Goal: Task Accomplishment & Management: Use online tool/utility

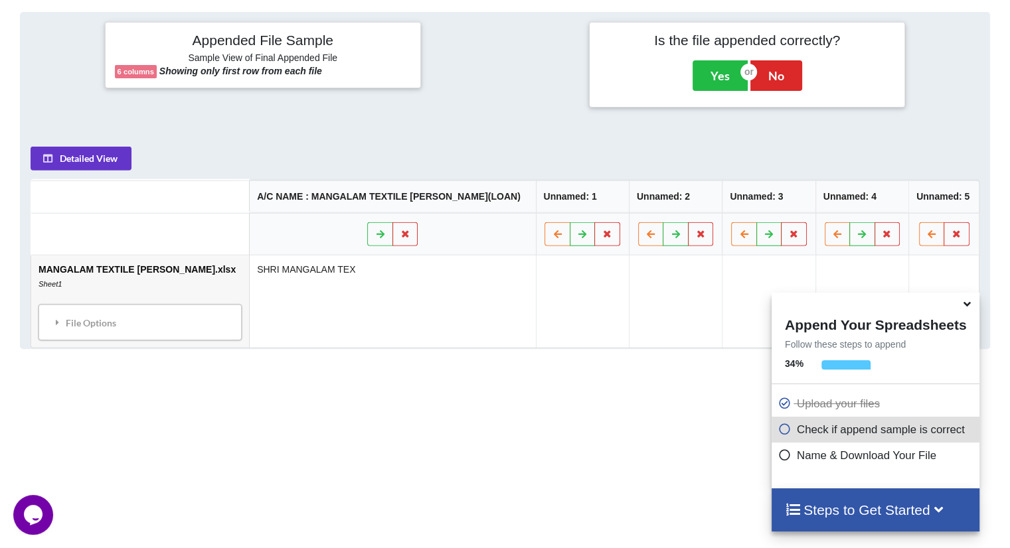
scroll to position [524, 0]
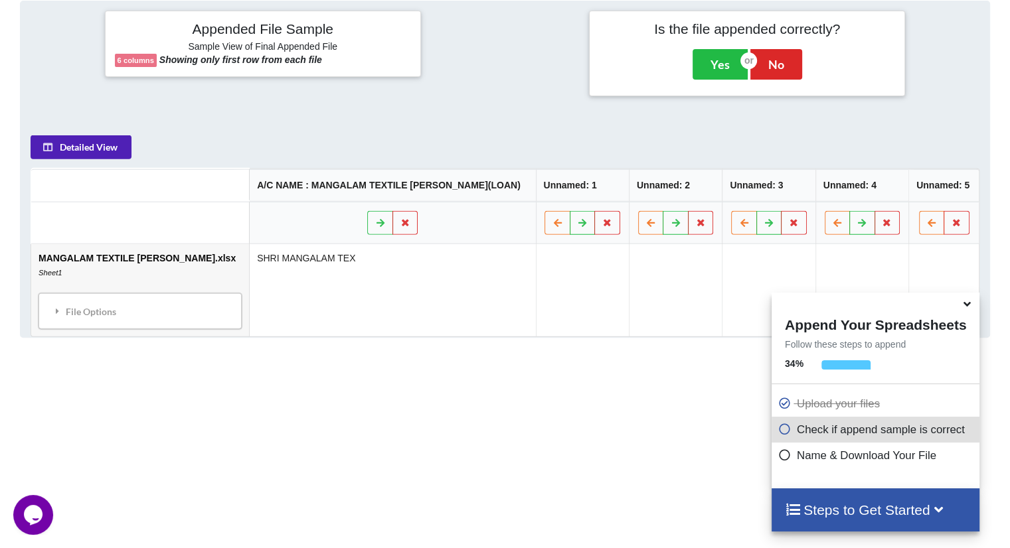
click at [94, 149] on button "Detailed View" at bounding box center [81, 147] width 101 height 24
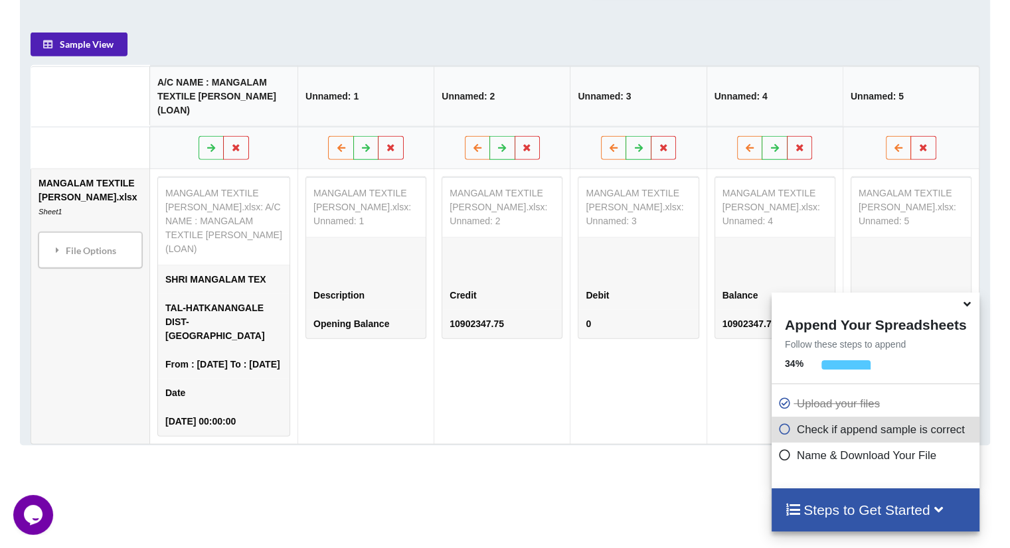
scroll to position [628, 0]
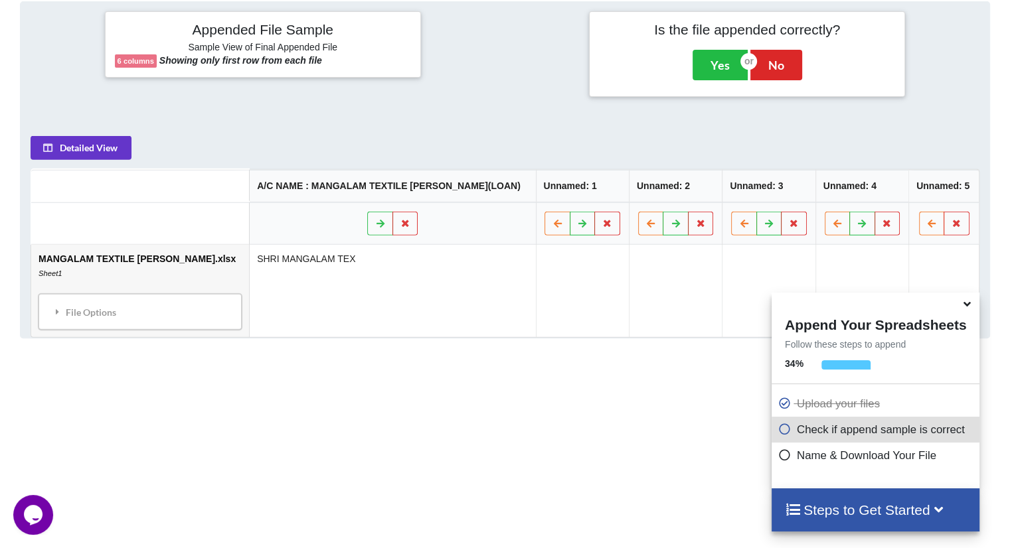
scroll to position [524, 0]
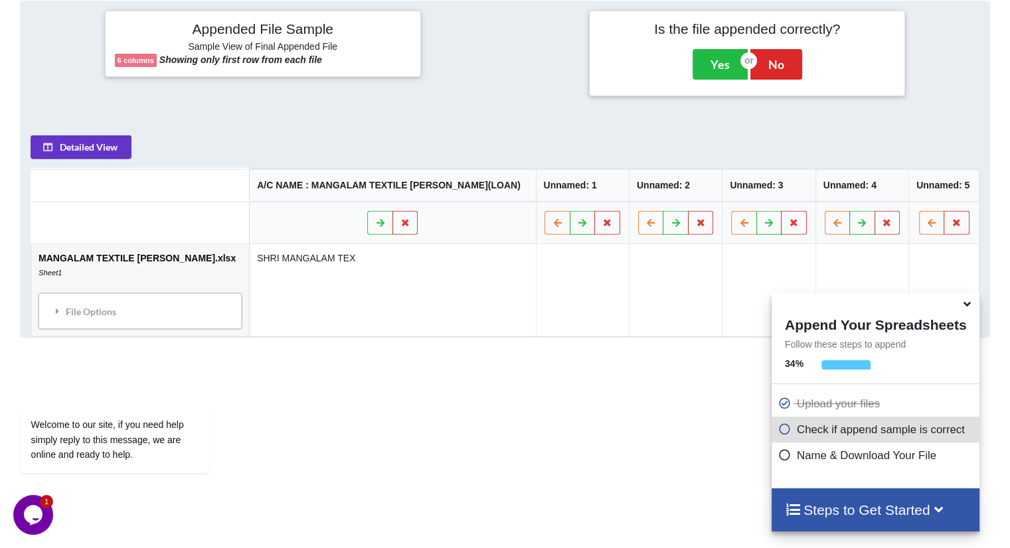
click at [84, 190] on table "A/C NAME : MANGALAM TEXTILE [PERSON_NAME](LOAN) Unnamed: 1 Unnamed: 2 Unnamed: …" at bounding box center [505, 253] width 948 height 169
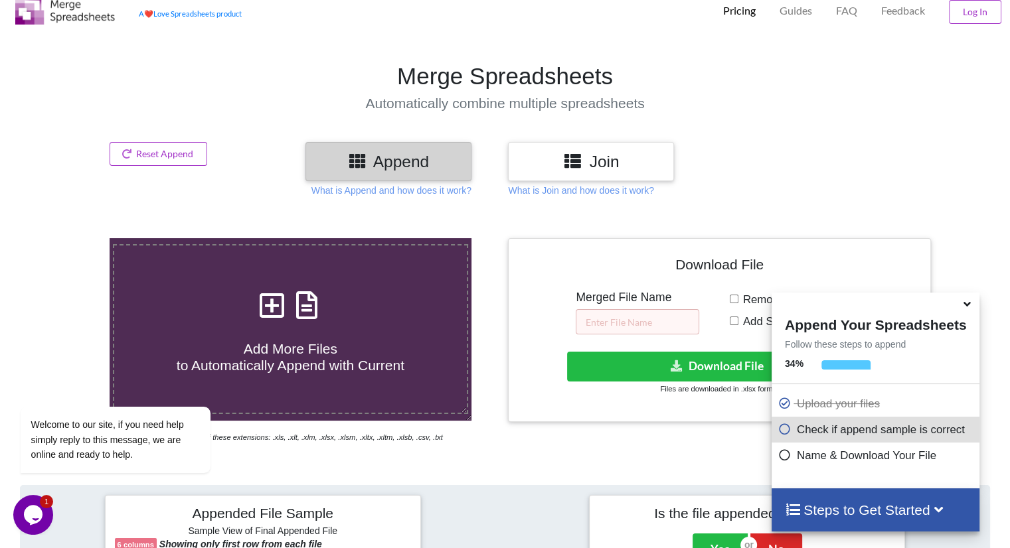
scroll to position [36, 0]
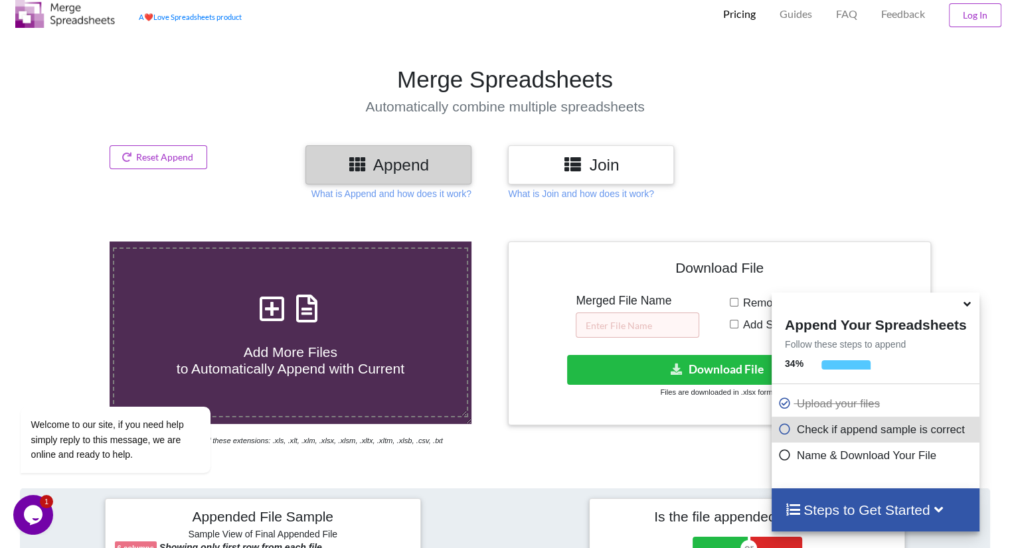
click at [321, 356] on span "Add More Files to Automatically Append with Current" at bounding box center [291, 360] width 228 height 32
click at [69, 242] on input "Add More Files to Automatically Append with Current" at bounding box center [69, 242] width 0 height 0
type input "C:\fakepath\ANAND VIMALKUMAR MALL.xlsx"
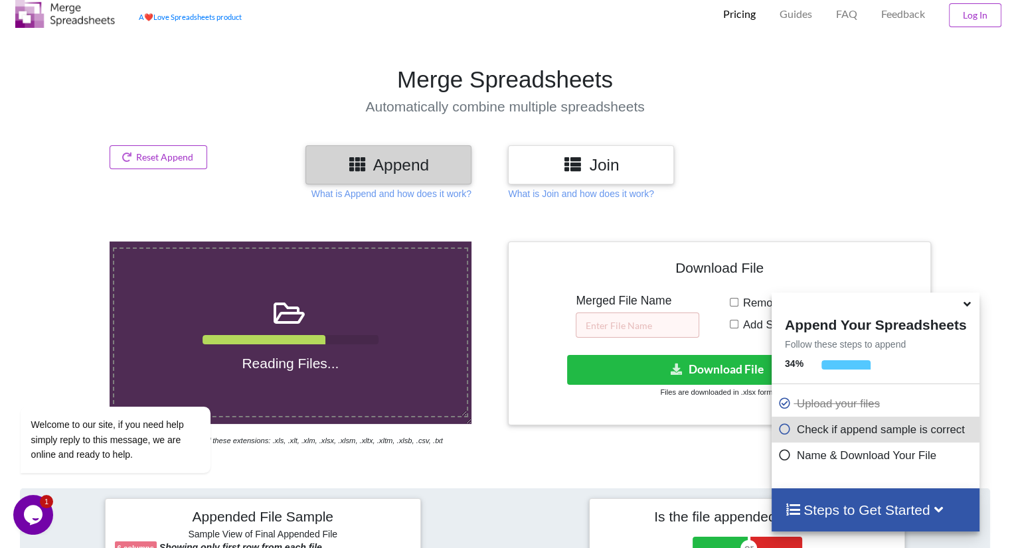
click at [962, 305] on icon at bounding box center [967, 302] width 14 height 12
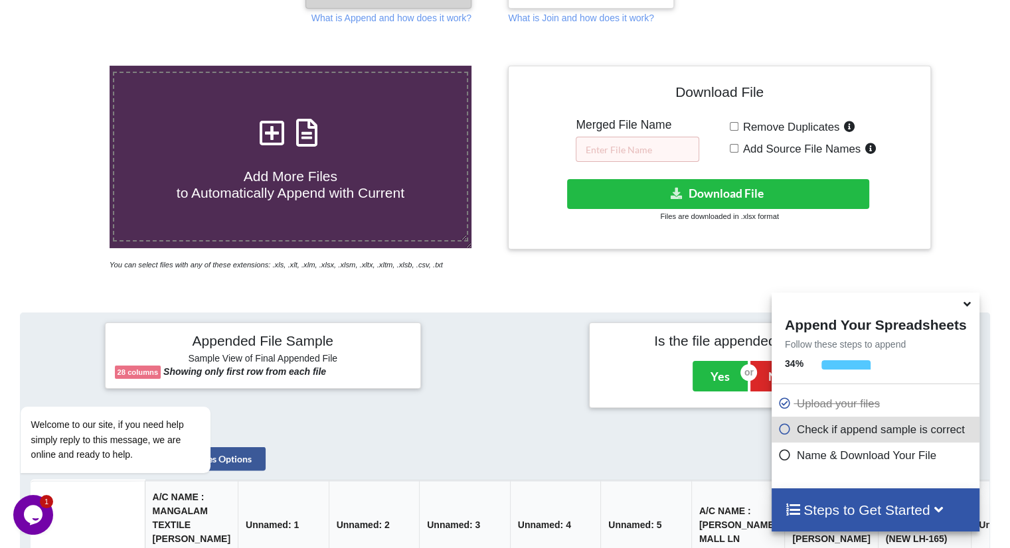
scroll to position [210, 0]
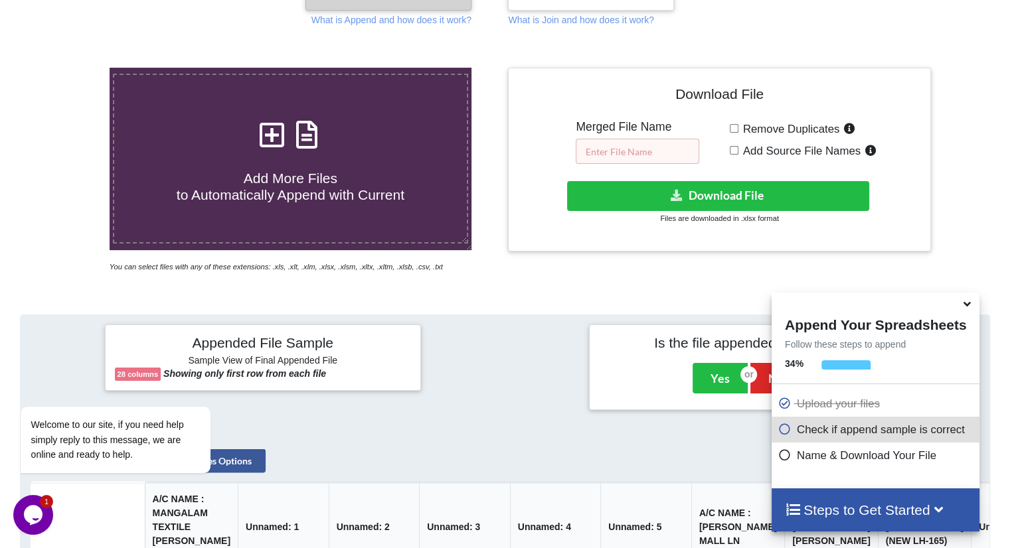
click at [601, 152] on input "text" at bounding box center [636, 151] width 123 height 25
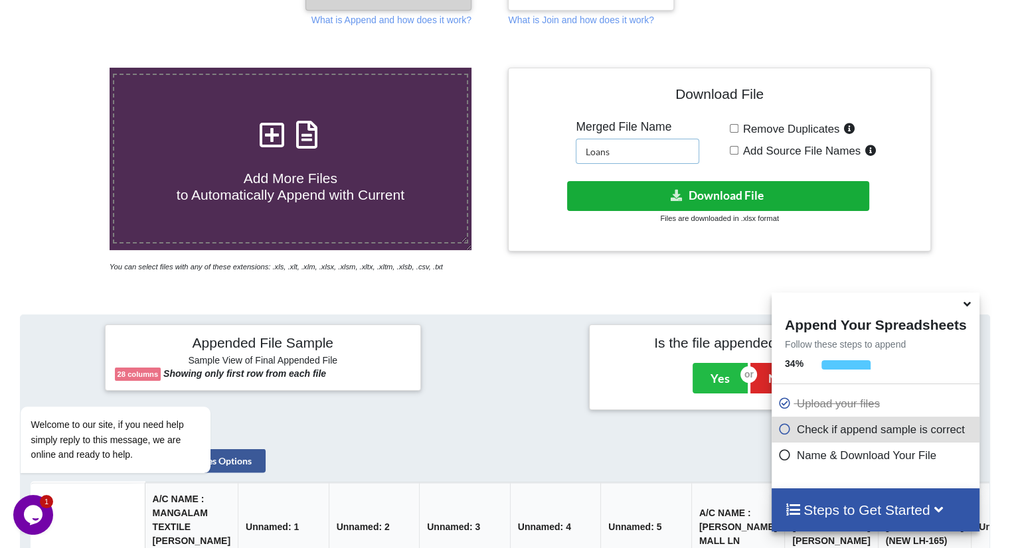
type input "Loans"
click at [605, 187] on button "Download File" at bounding box center [718, 196] width 302 height 30
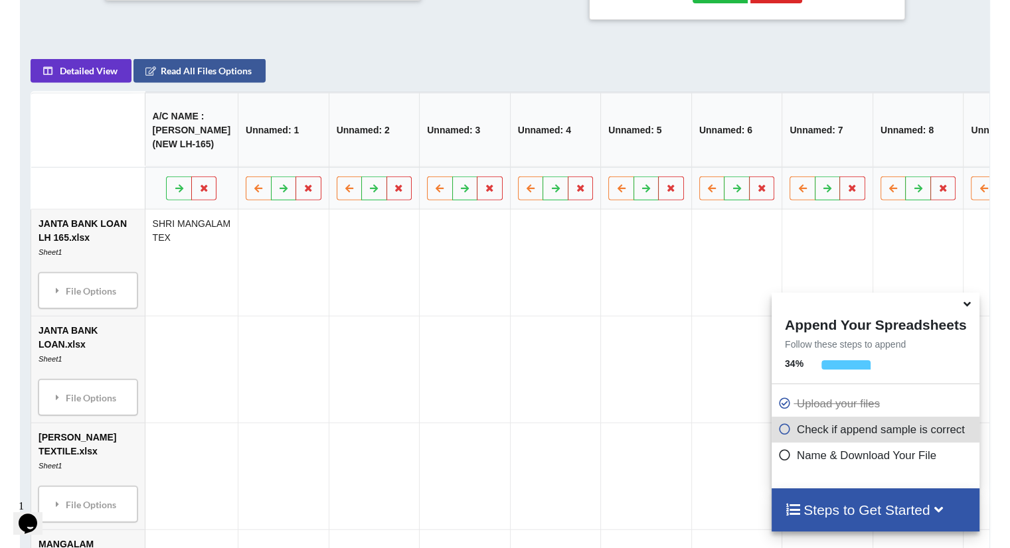
scroll to position [609, 0]
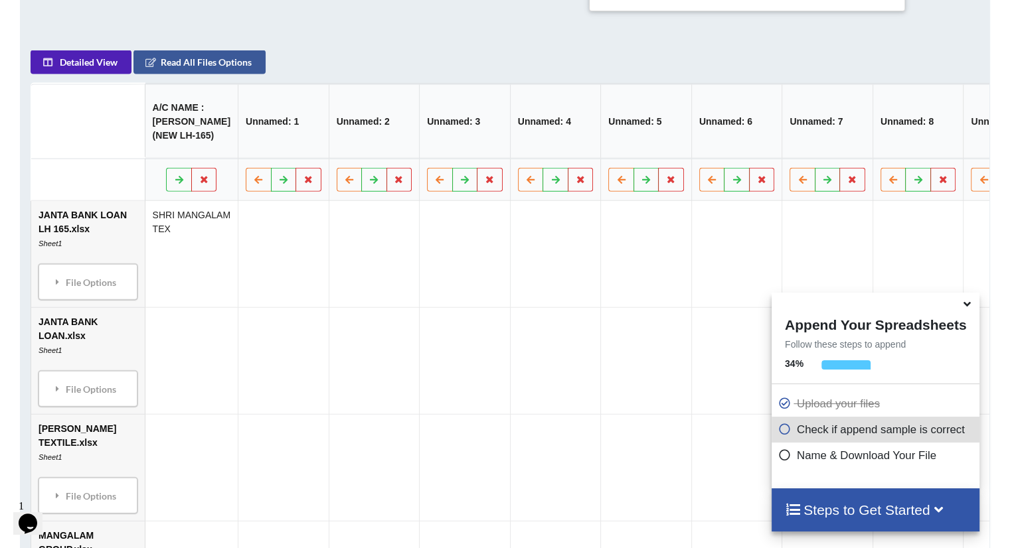
click at [93, 74] on button "Detailed View" at bounding box center [81, 62] width 101 height 24
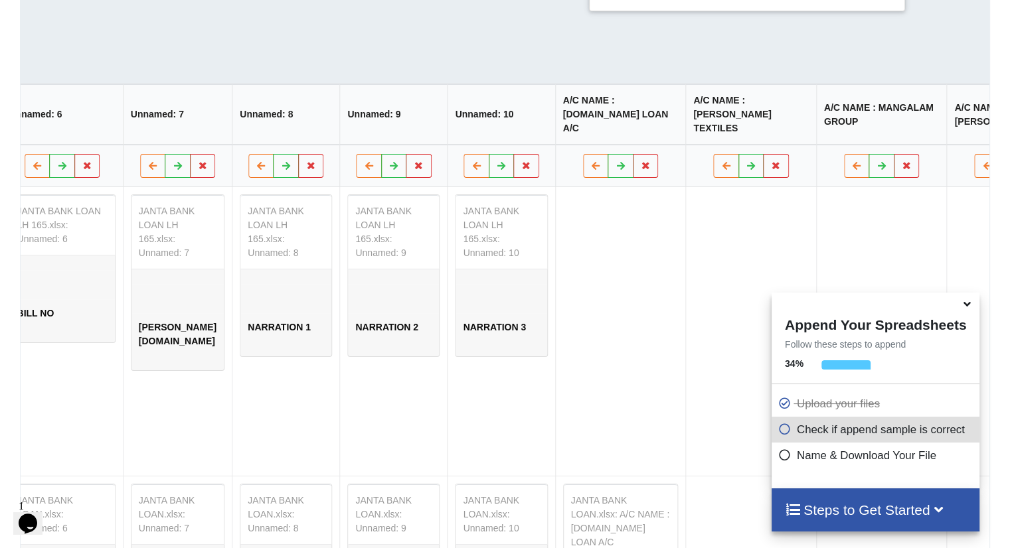
scroll to position [0, 921]
click at [551, 119] on th "A/C NAME : [DOMAIN_NAME] LOAN A/C" at bounding box center [616, 114] width 131 height 60
click at [441, 210] on tr "JANTA BANK LOAN LH 165.xlsx Sheet1 File Options Import Other Sheets File Option…" at bounding box center [877, 331] width 3534 height 289
click at [629, 174] on button at bounding box center [642, 166] width 26 height 24
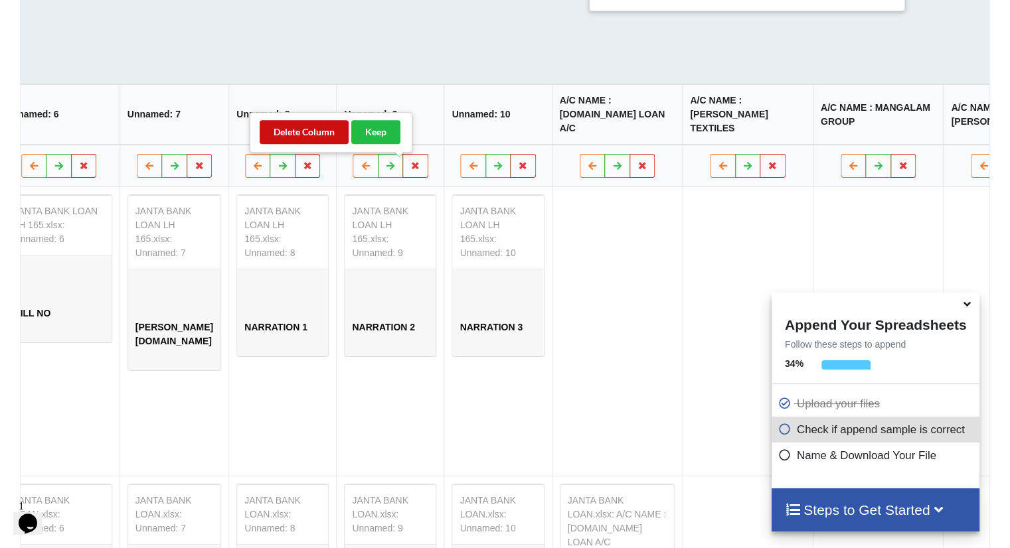
click at [319, 135] on button "Delete Column" at bounding box center [304, 132] width 89 height 24
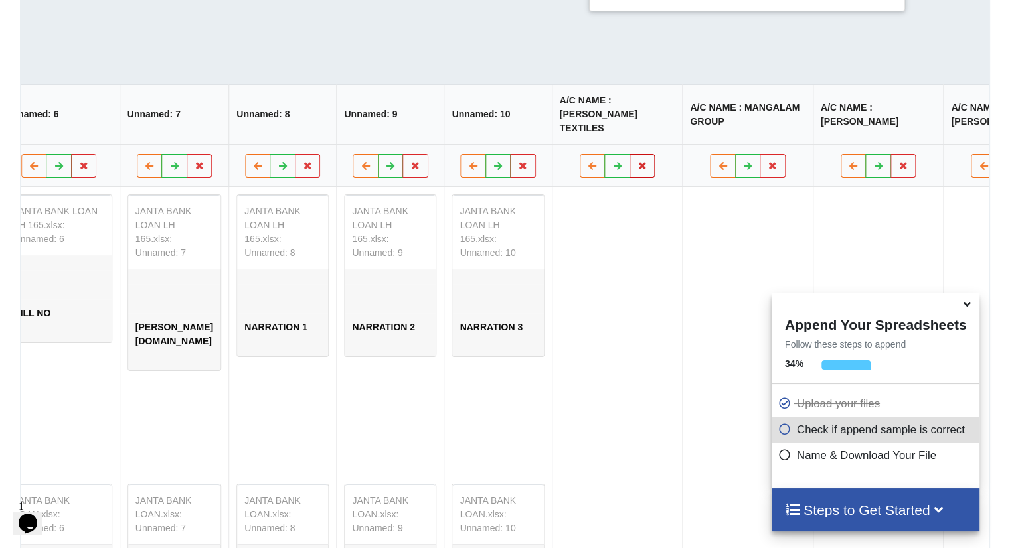
click at [629, 172] on button at bounding box center [642, 166] width 26 height 24
click at [319, 138] on button "Delete Column" at bounding box center [304, 132] width 89 height 24
click at [637, 169] on icon at bounding box center [642, 165] width 11 height 8
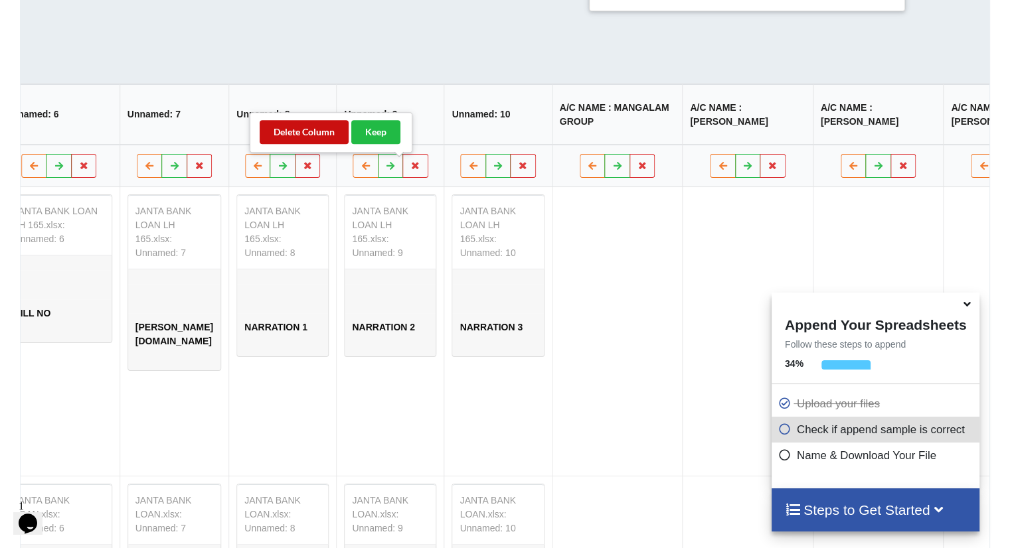
click at [297, 134] on button "Delete Column" at bounding box center [304, 132] width 89 height 24
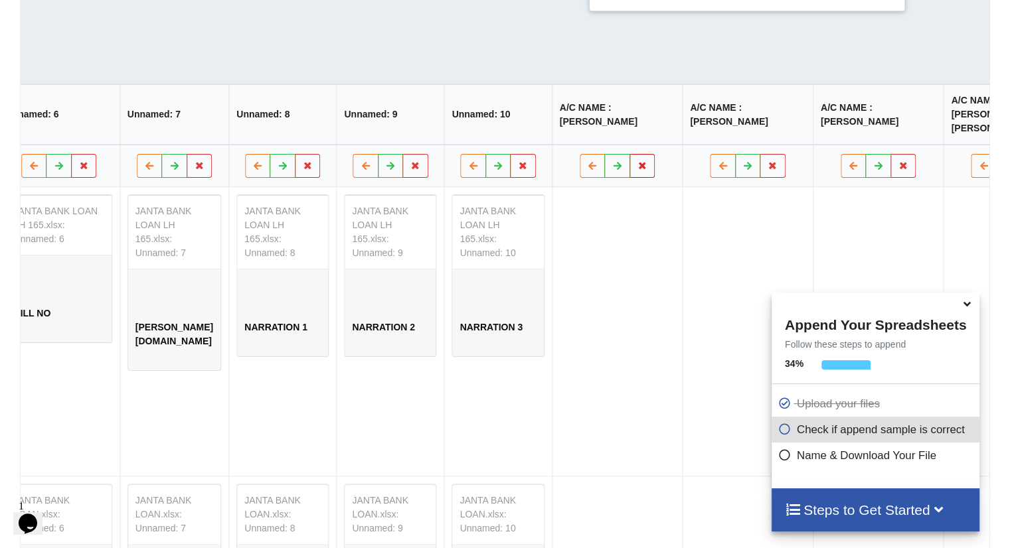
click at [637, 169] on icon at bounding box center [642, 165] width 11 height 8
click at [307, 129] on button "Delete Column" at bounding box center [304, 132] width 89 height 24
click at [637, 169] on icon at bounding box center [642, 165] width 11 height 8
click at [276, 128] on button "Delete Column" at bounding box center [304, 132] width 89 height 24
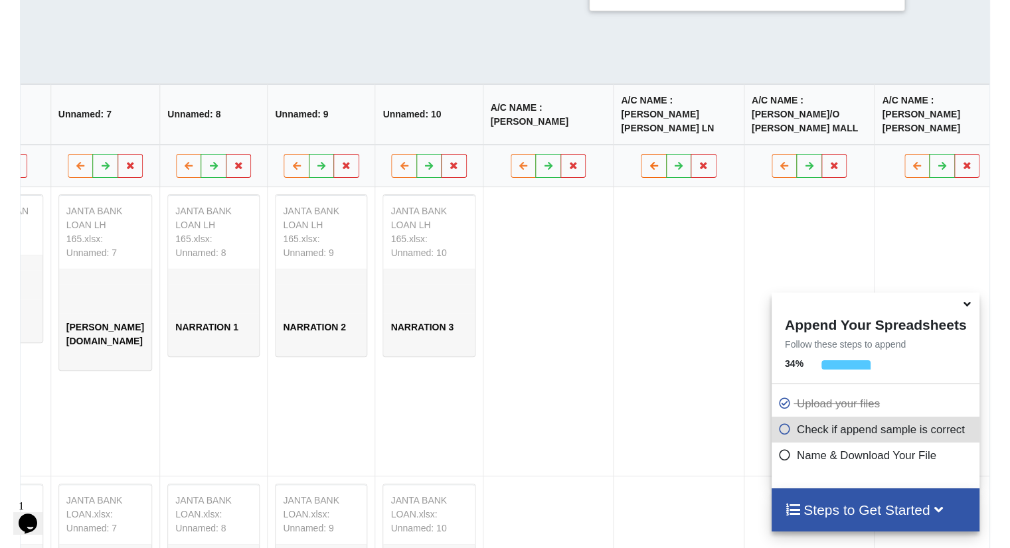
scroll to position [0, 986]
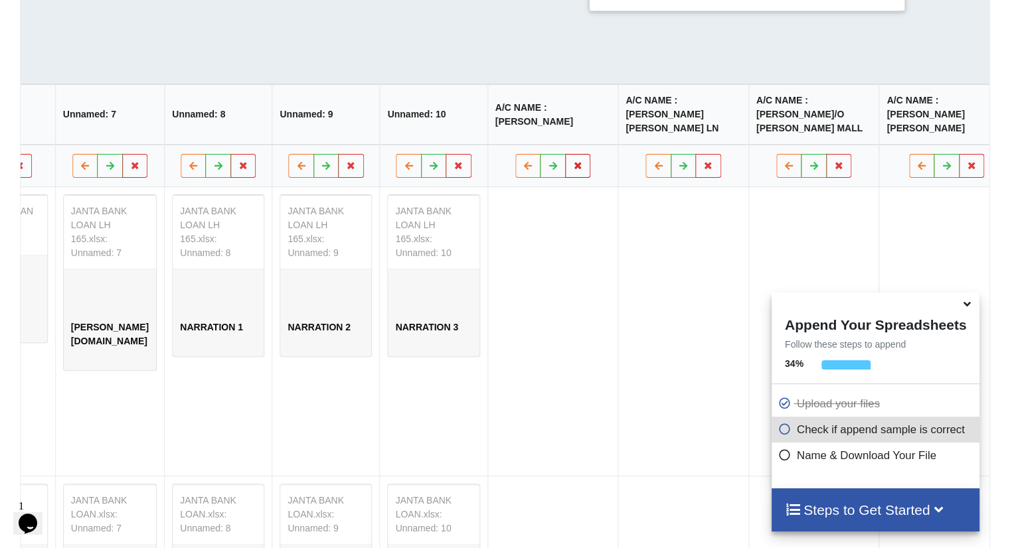
click at [572, 169] on icon at bounding box center [577, 165] width 11 height 8
click at [241, 137] on button "Delete Column" at bounding box center [238, 132] width 89 height 24
click at [572, 169] on icon at bounding box center [577, 165] width 11 height 8
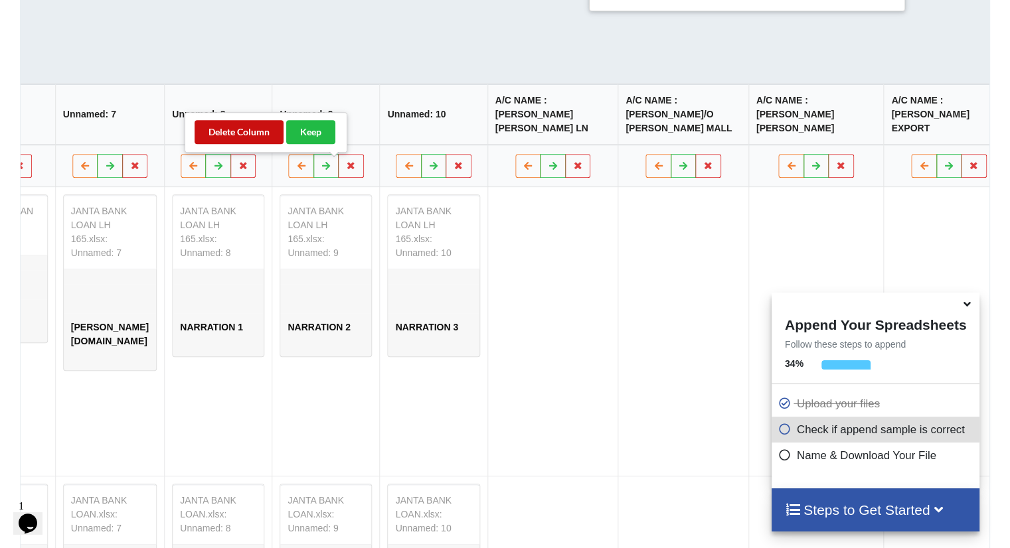
click at [258, 139] on button "Delete Column" at bounding box center [238, 132] width 89 height 24
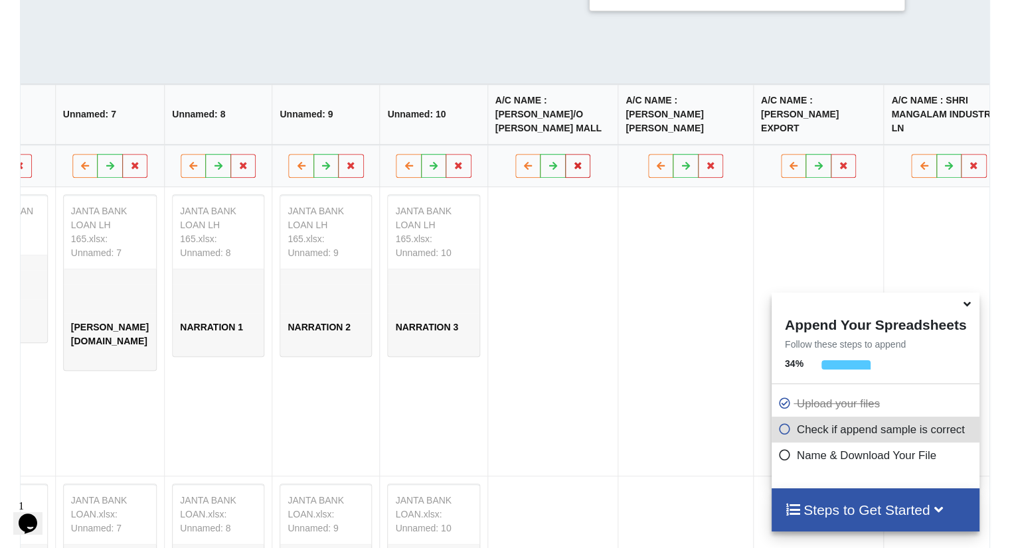
click at [565, 163] on button at bounding box center [578, 166] width 26 height 24
click at [250, 133] on button "Delete Column" at bounding box center [238, 132] width 89 height 24
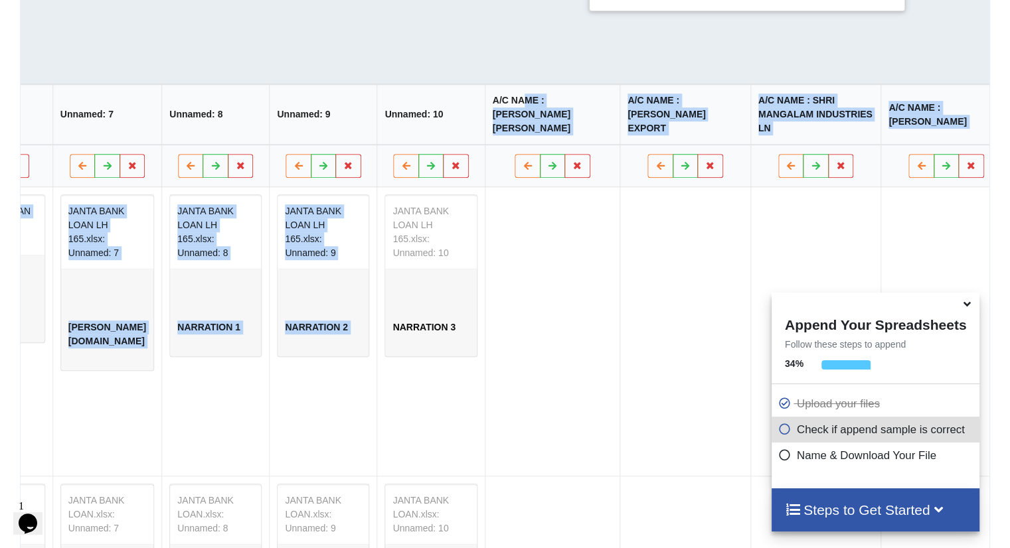
drag, startPoint x: 288, startPoint y: 104, endPoint x: 157, endPoint y: 214, distance: 171.4
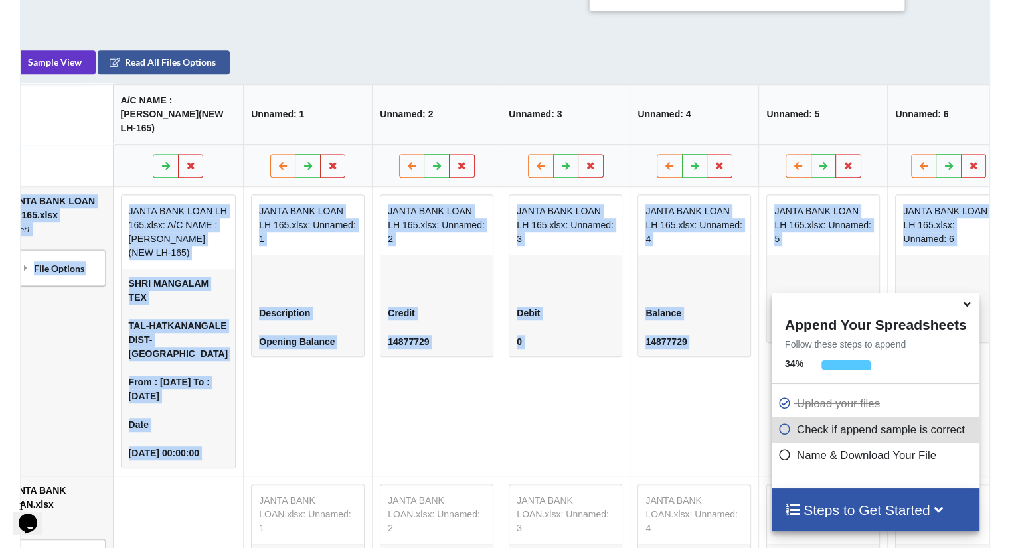
scroll to position [0, 0]
